Goal: Information Seeking & Learning: Find specific fact

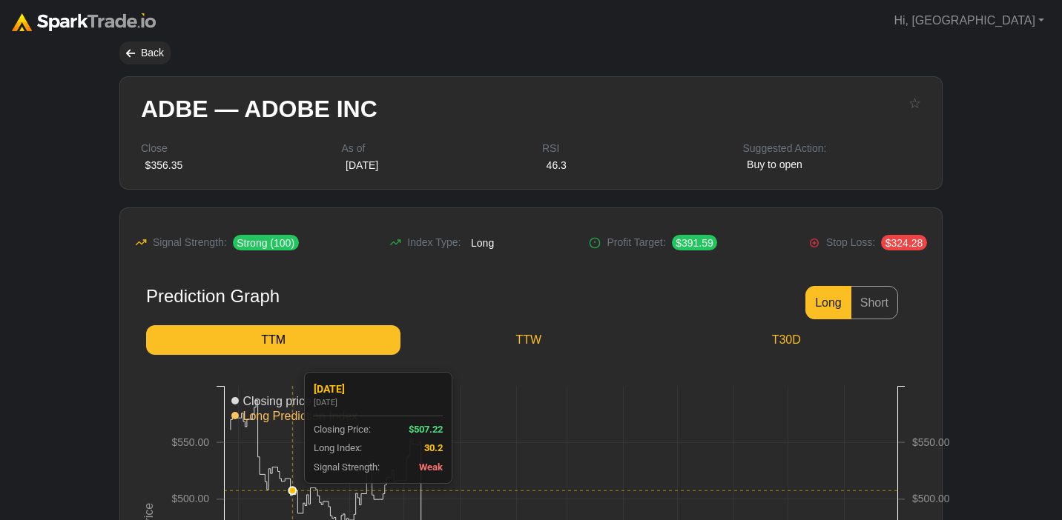
scroll to position [175, 0]
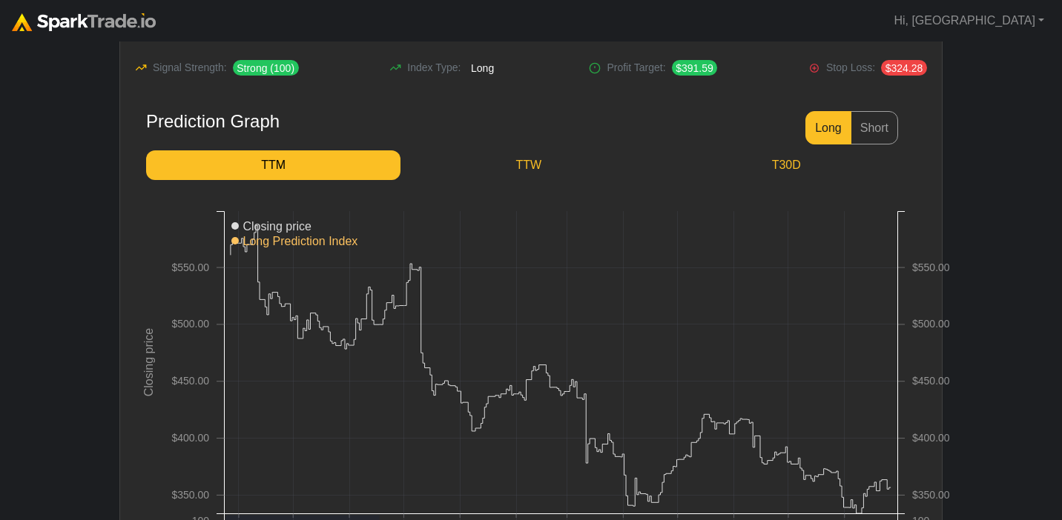
click at [99, 21] on img at bounding box center [84, 22] width 144 height 18
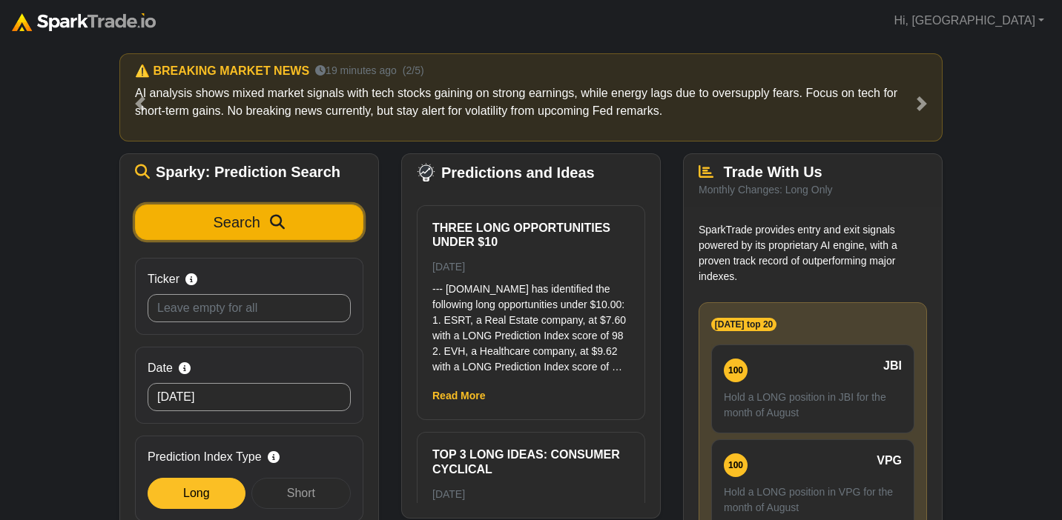
click at [242, 228] on span "Search" at bounding box center [237, 222] width 47 height 16
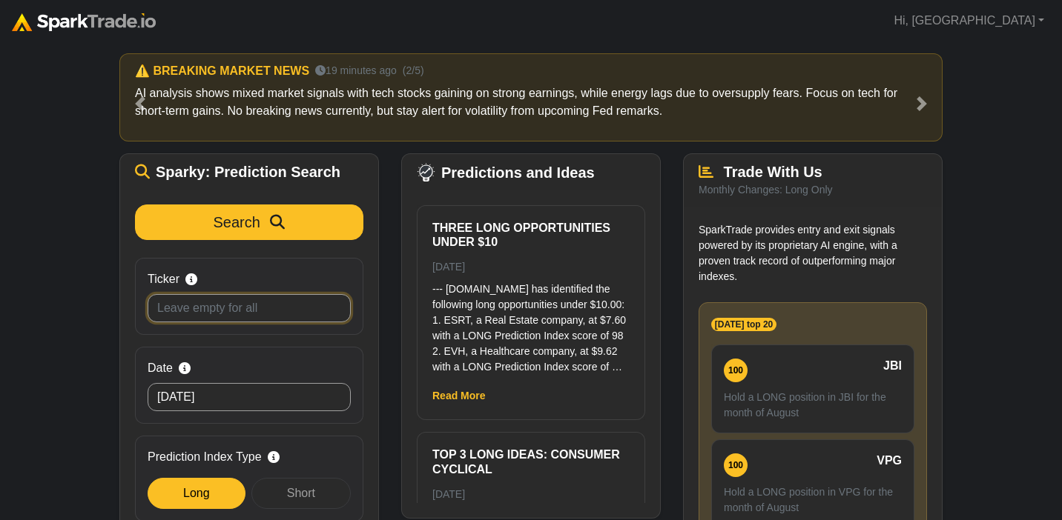
click at [182, 306] on input "Ticker Search by stock symbol. Leave blank to view all predicitons." at bounding box center [249, 308] width 203 height 28
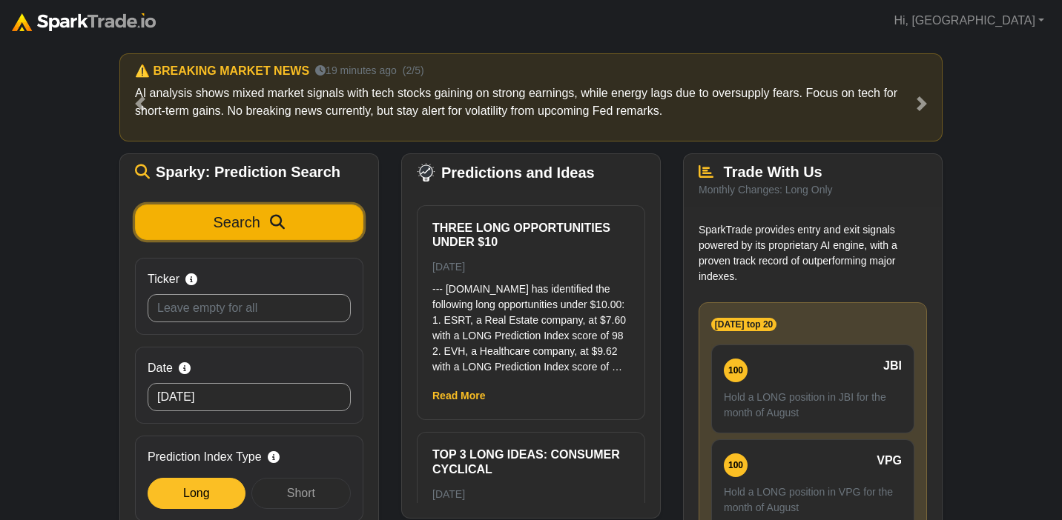
click at [239, 222] on span "Search" at bounding box center [237, 222] width 47 height 16
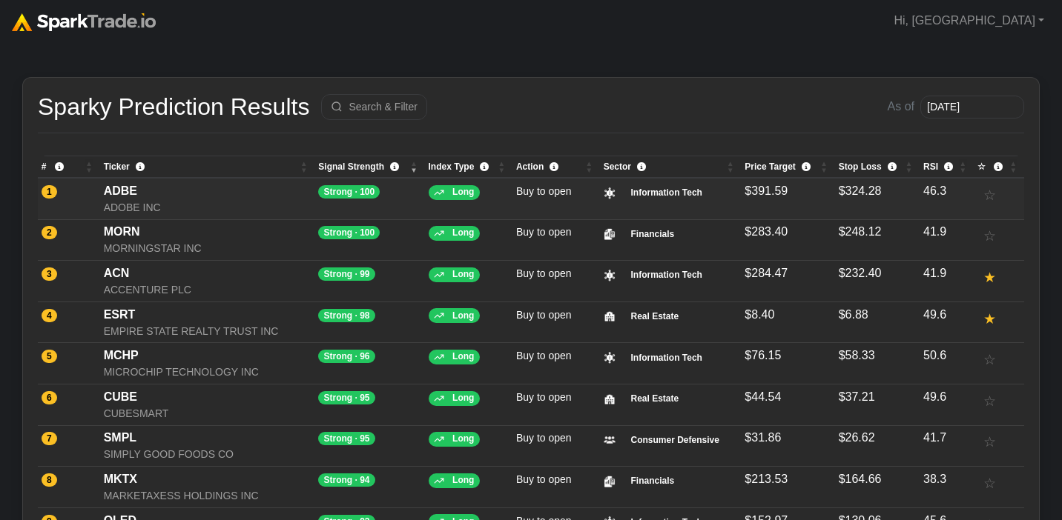
click at [210, 195] on div "ADBE" at bounding box center [208, 191] width 208 height 18
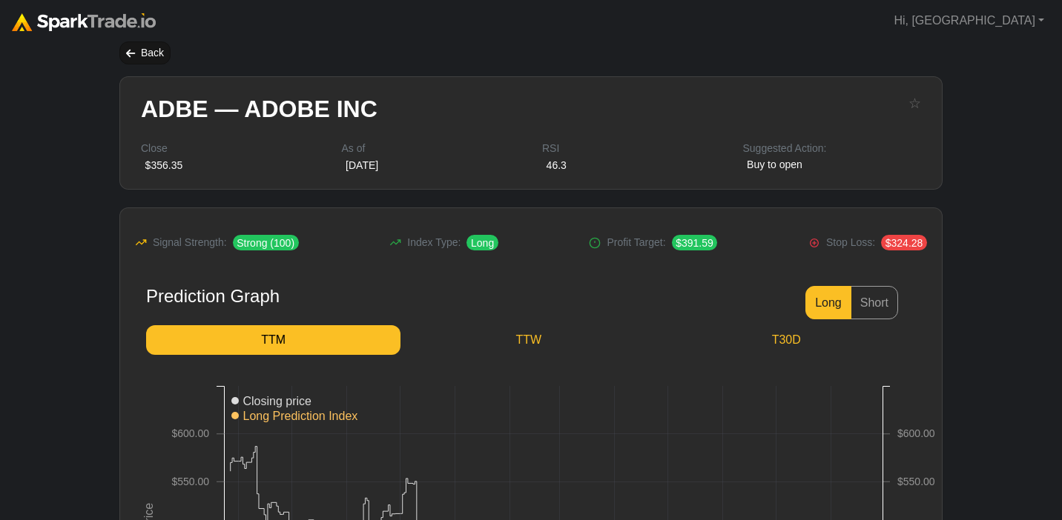
click at [140, 61] on div "Back" at bounding box center [144, 53] width 51 height 23
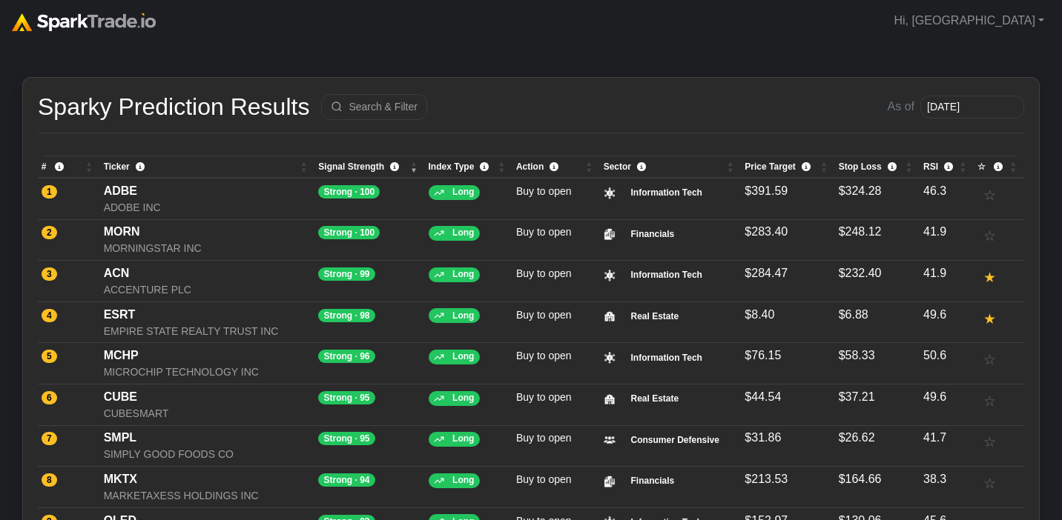
click at [87, 20] on img at bounding box center [84, 22] width 144 height 18
